Goal: Transaction & Acquisition: Obtain resource

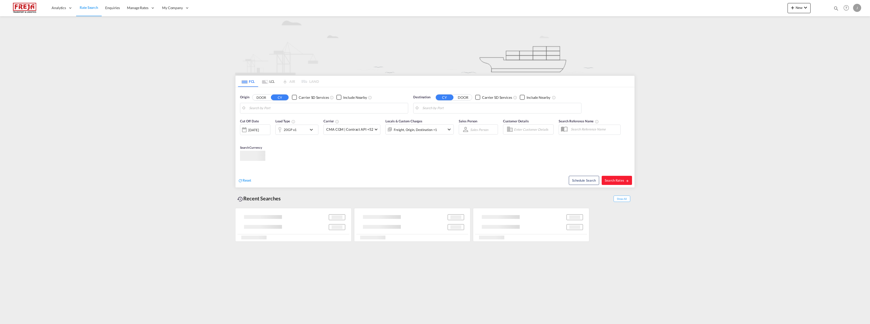
type input "Raumo (Rauma), [GEOGRAPHIC_DATA]"
type input "[GEOGRAPHIC_DATA], [GEOGRAPHIC_DATA]"
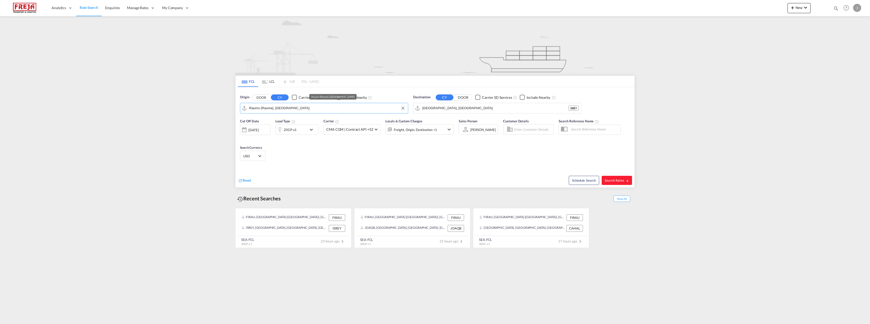
click at [271, 109] on input "Raumo (Rauma), [GEOGRAPHIC_DATA]" at bounding box center [327, 108] width 156 height 8
click at [273, 124] on div "Oulu ([GEOGRAPHIC_DATA]) [GEOGRAPHIC_DATA] FIOUL" at bounding box center [288, 121] width 96 height 15
type input "Oulu ([GEOGRAPHIC_DATA]), [GEOGRAPHIC_DATA]"
click at [458, 110] on input "[GEOGRAPHIC_DATA], [GEOGRAPHIC_DATA]" at bounding box center [500, 108] width 156 height 8
click at [456, 119] on div "[GEOGRAPHIC_DATA] [GEOGRAPHIC_DATA] TRIST" at bounding box center [462, 121] width 96 height 15
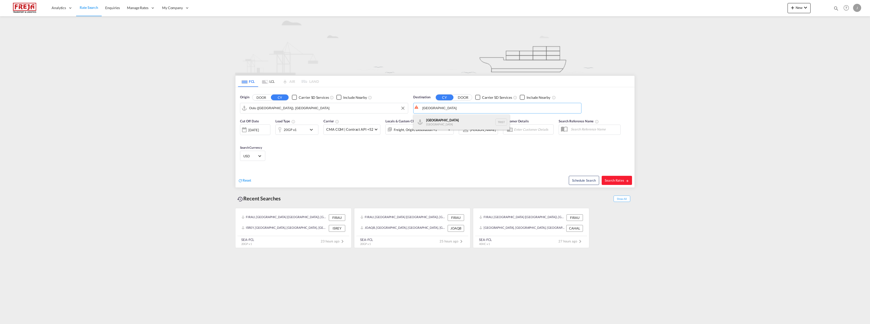
type input "[GEOGRAPHIC_DATA], TRIST"
click at [306, 129] on div "20GP x1" at bounding box center [291, 129] width 31 height 10
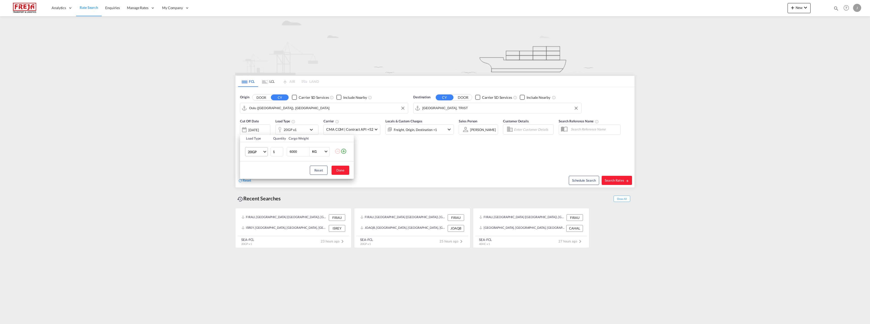
click at [262, 154] on span "20GP" at bounding box center [255, 151] width 15 height 5
click at [254, 176] on div "40HC" at bounding box center [252, 175] width 9 height 5
click at [337, 172] on button "Done" at bounding box center [341, 169] width 18 height 9
click at [605, 184] on button "Search Rates" at bounding box center [617, 180] width 30 height 9
type input "FIOUL to TRIST / 9 Oct 2025"
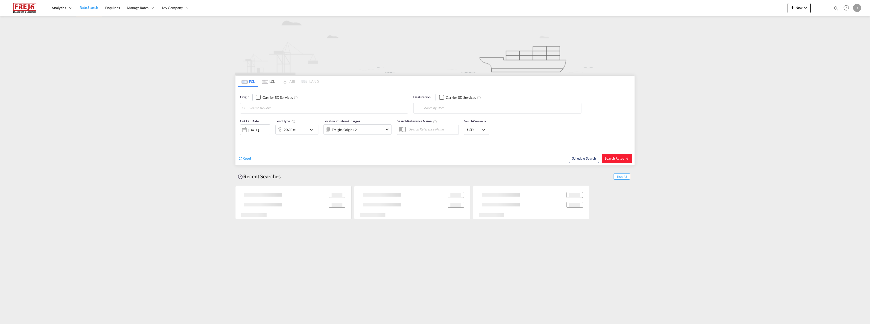
type input "Oulu ([GEOGRAPHIC_DATA]), [GEOGRAPHIC_DATA]"
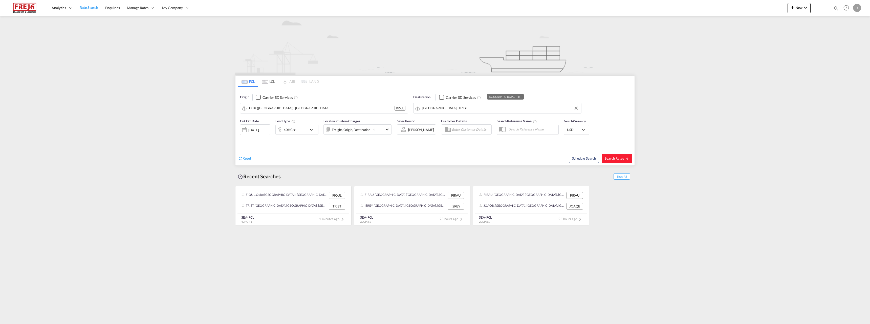
click at [442, 111] on input "[GEOGRAPHIC_DATA], TRIST" at bounding box center [500, 108] width 156 height 8
click at [441, 119] on div "Izmir [GEOGRAPHIC_DATA] TRIZM" at bounding box center [462, 121] width 96 height 15
type input "Izmir, TRIZM"
click at [624, 158] on span "Search Rates" at bounding box center [617, 158] width 24 height 4
type input "FIOUL to TRIZM / [DATE]"
